Goal: Task Accomplishment & Management: Complete application form

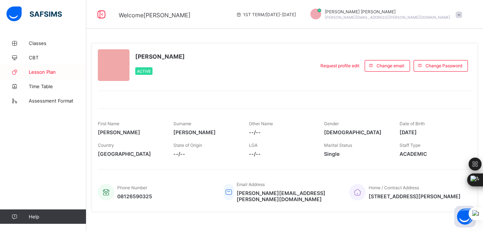
click at [32, 70] on span "Lesson Plan" at bounding box center [57, 72] width 57 height 6
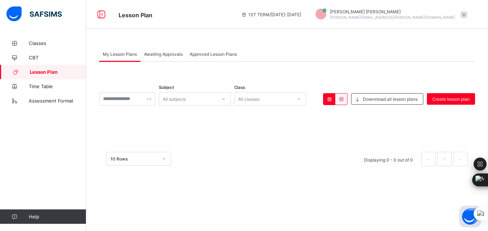
click at [172, 56] on div "Awaiting Approvals" at bounding box center [163, 54] width 46 height 14
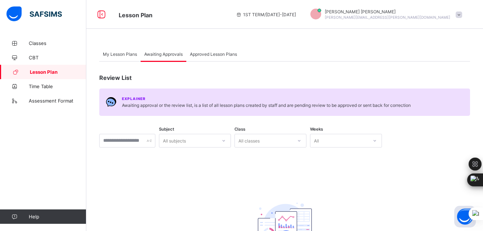
click at [216, 58] on div "Approved Lesson Plans" at bounding box center [213, 54] width 54 height 14
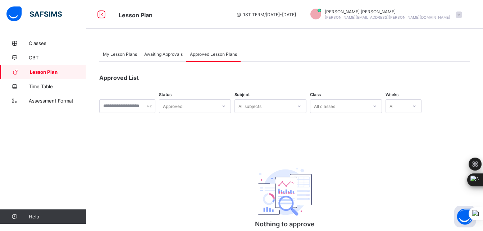
click at [129, 59] on div "My Lesson Plans" at bounding box center [119, 54] width 41 height 14
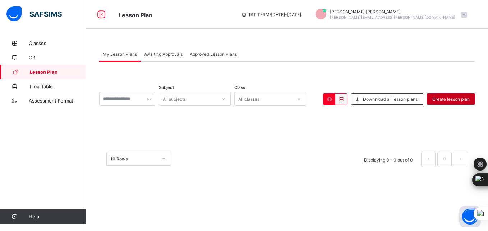
click at [453, 102] on div "Create lesson plan" at bounding box center [451, 98] width 48 height 11
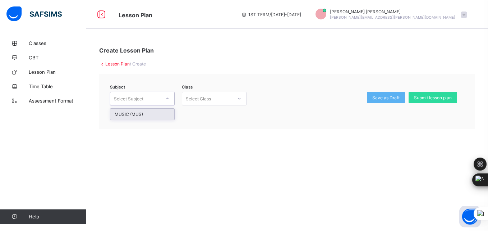
click at [169, 101] on icon at bounding box center [167, 98] width 4 height 7
click at [160, 114] on div "MUSIC (MUS)" at bounding box center [142, 114] width 64 height 11
click at [238, 97] on icon at bounding box center [239, 98] width 4 height 7
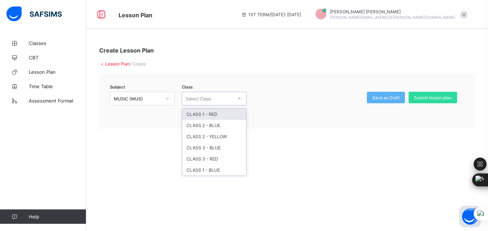
click at [230, 114] on div "CLASS 1 - RED" at bounding box center [214, 114] width 64 height 11
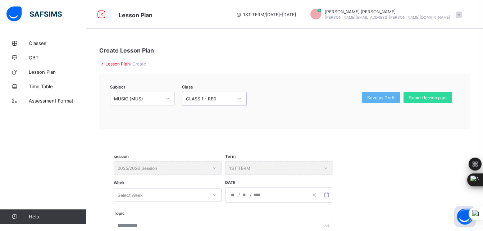
scroll to position [36, 0]
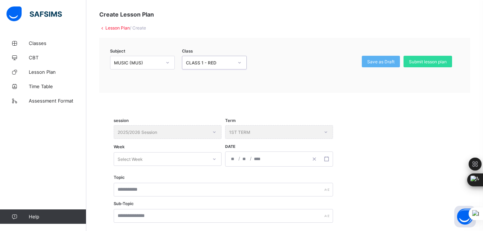
click at [208, 160] on div at bounding box center [214, 158] width 12 height 11
click at [202, 185] on div "WEEK 2" at bounding box center [167, 185] width 107 height 11
click at [326, 160] on icon "button" at bounding box center [326, 158] width 5 height 5
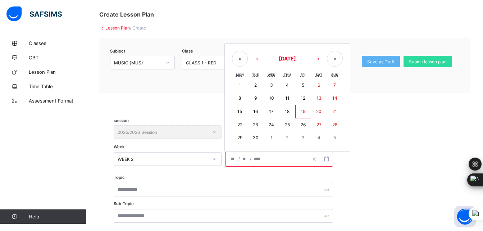
click at [240, 125] on abbr "22" at bounding box center [239, 124] width 5 height 5
type input "**********"
type input "**"
type input "*"
type input "****"
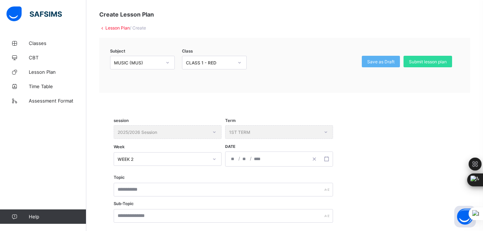
scroll to position [72, 0]
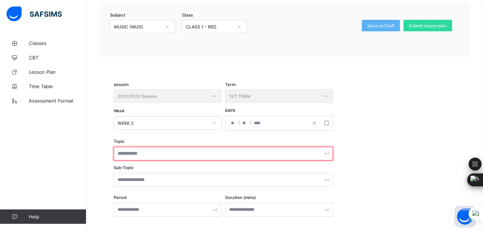
click at [245, 156] on input "text" at bounding box center [223, 154] width 219 height 14
